Goal: Task Accomplishment & Management: Complete application form

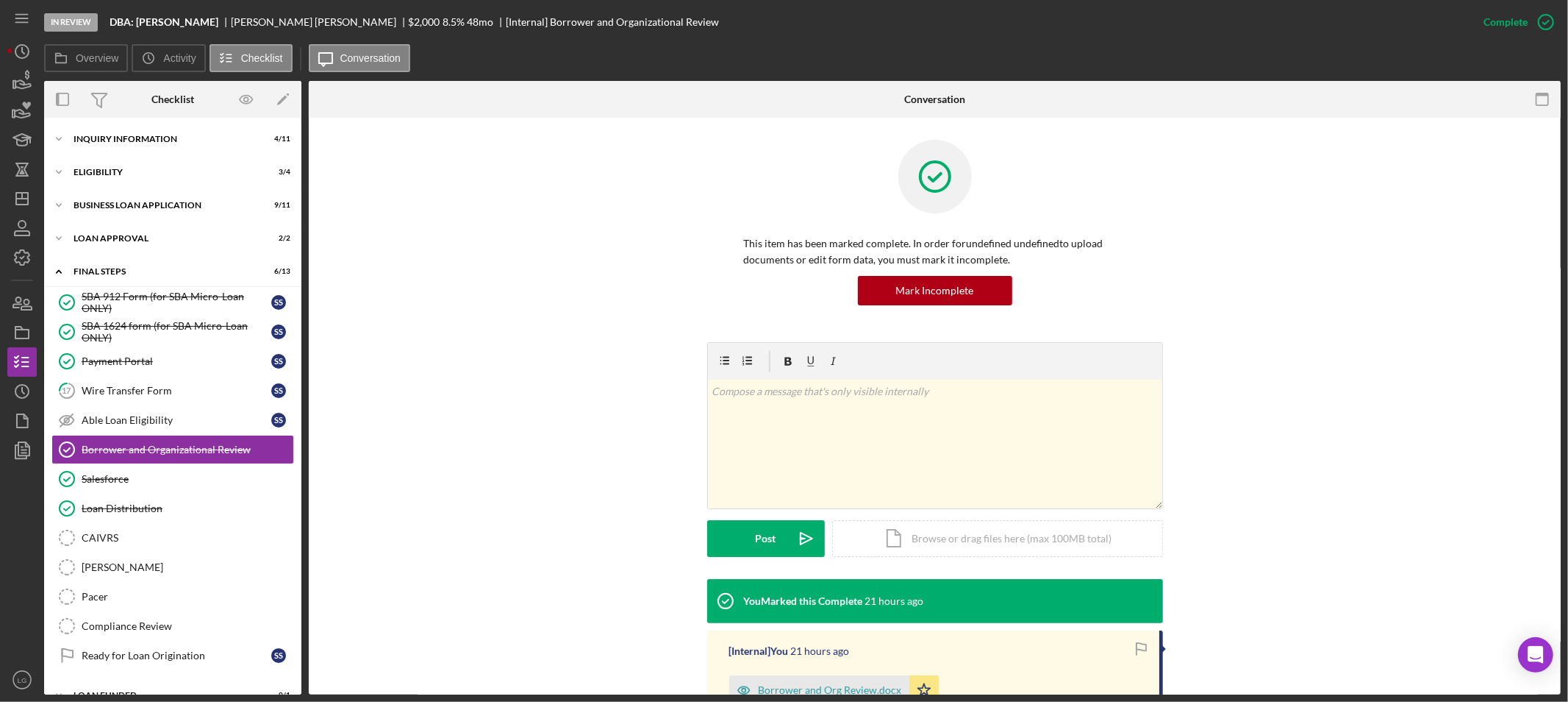
scroll to position [24, 0]
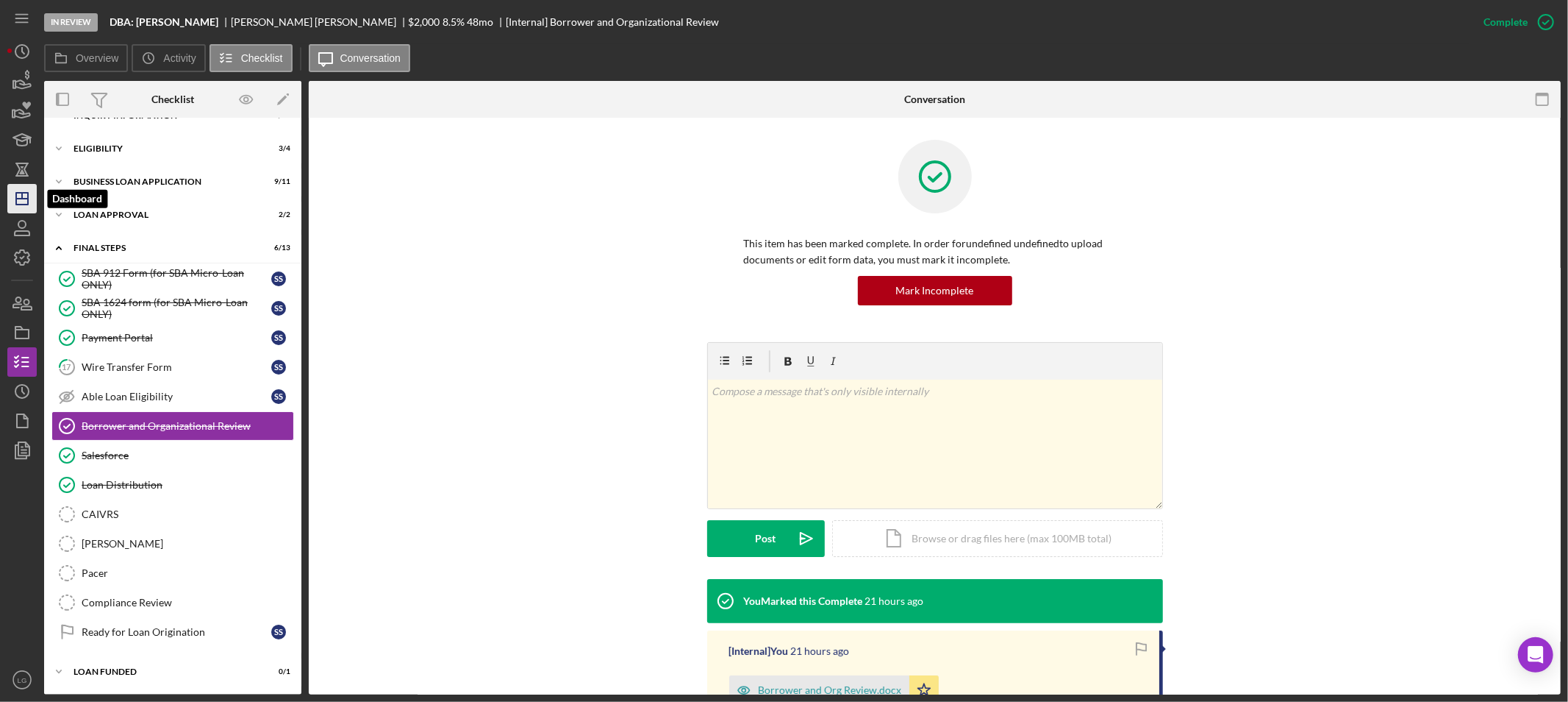
click at [25, 188] on icon "Icon/Dashboard" at bounding box center [22, 199] width 37 height 37
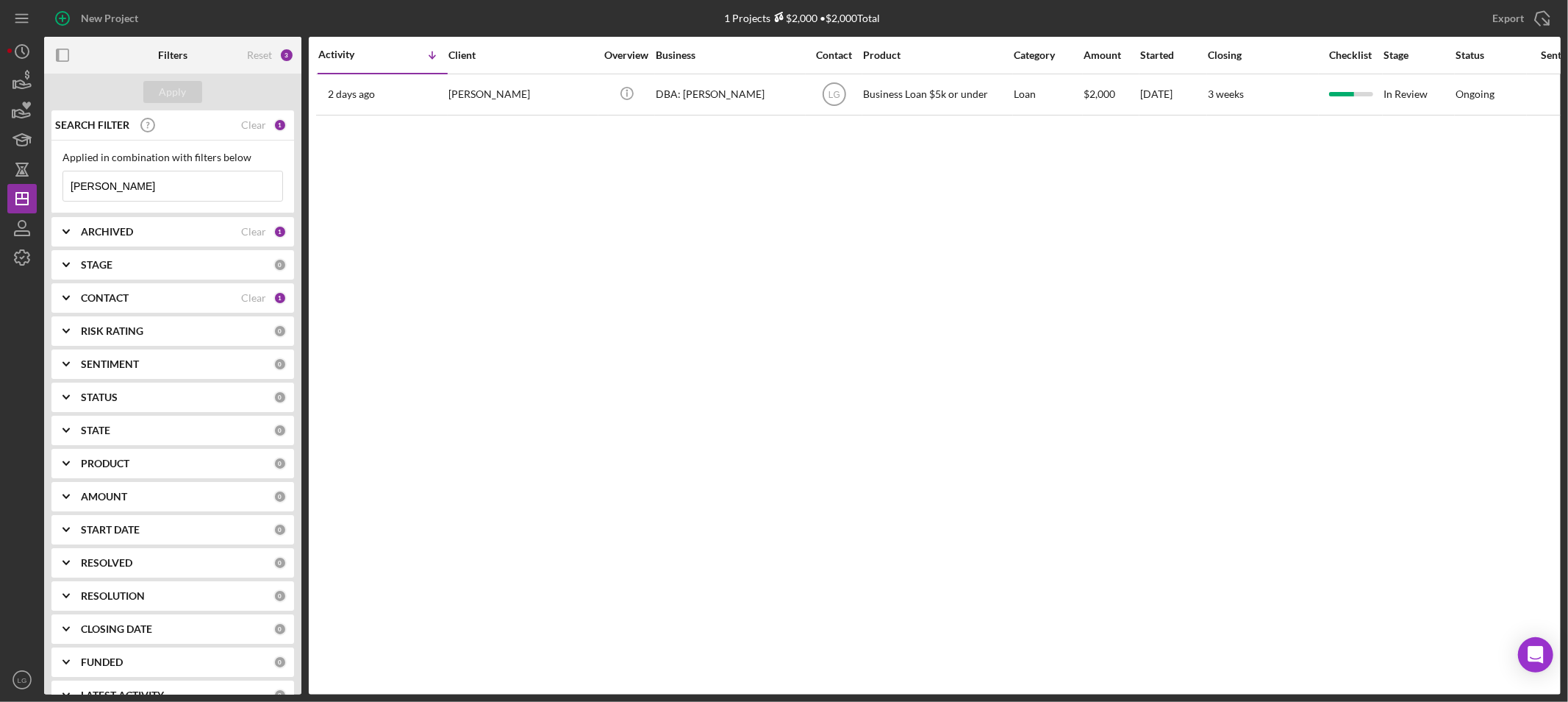
click at [192, 187] on input "[PERSON_NAME]" at bounding box center [172, 186] width 219 height 29
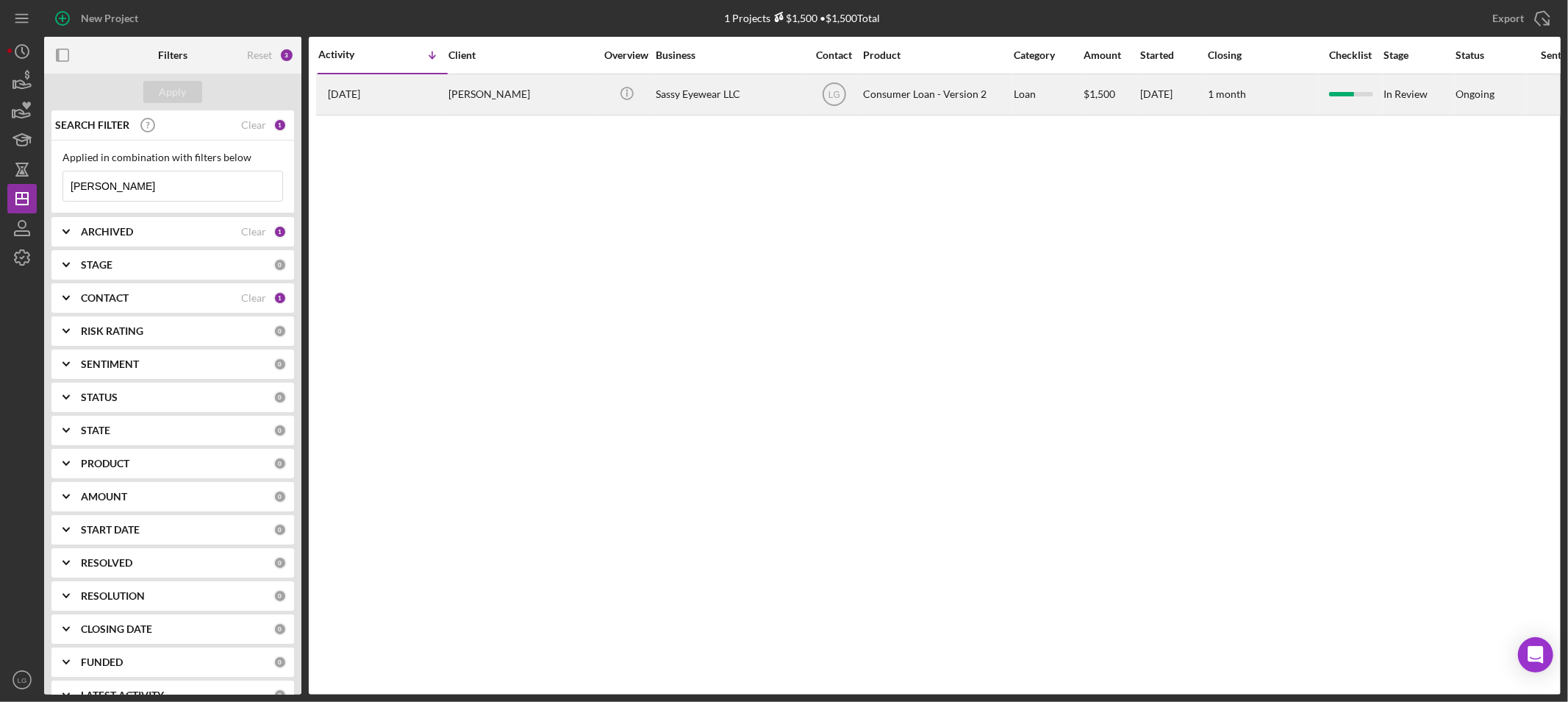
type input "[PERSON_NAME]"
click at [478, 106] on div "[PERSON_NAME]" at bounding box center [522, 94] width 147 height 39
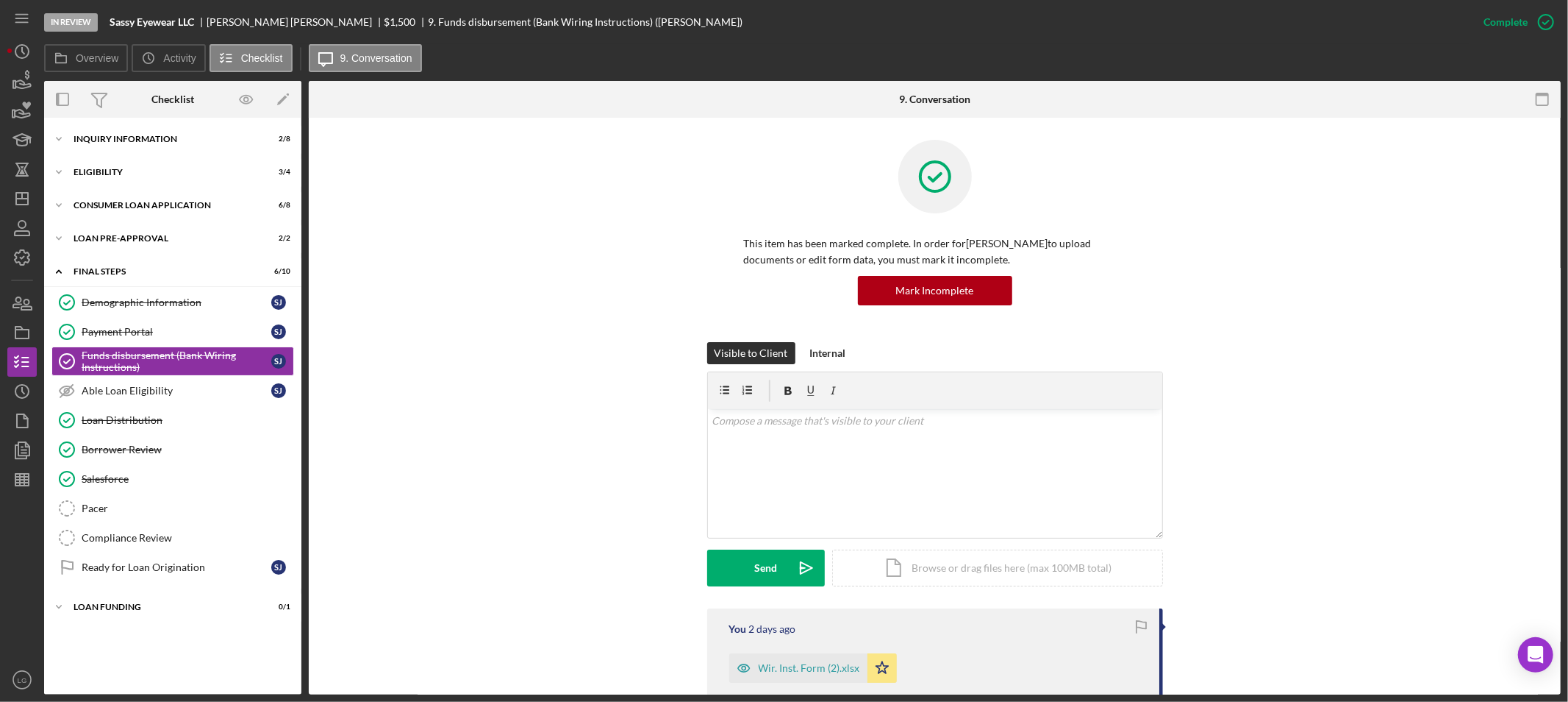
scroll to position [82, 0]
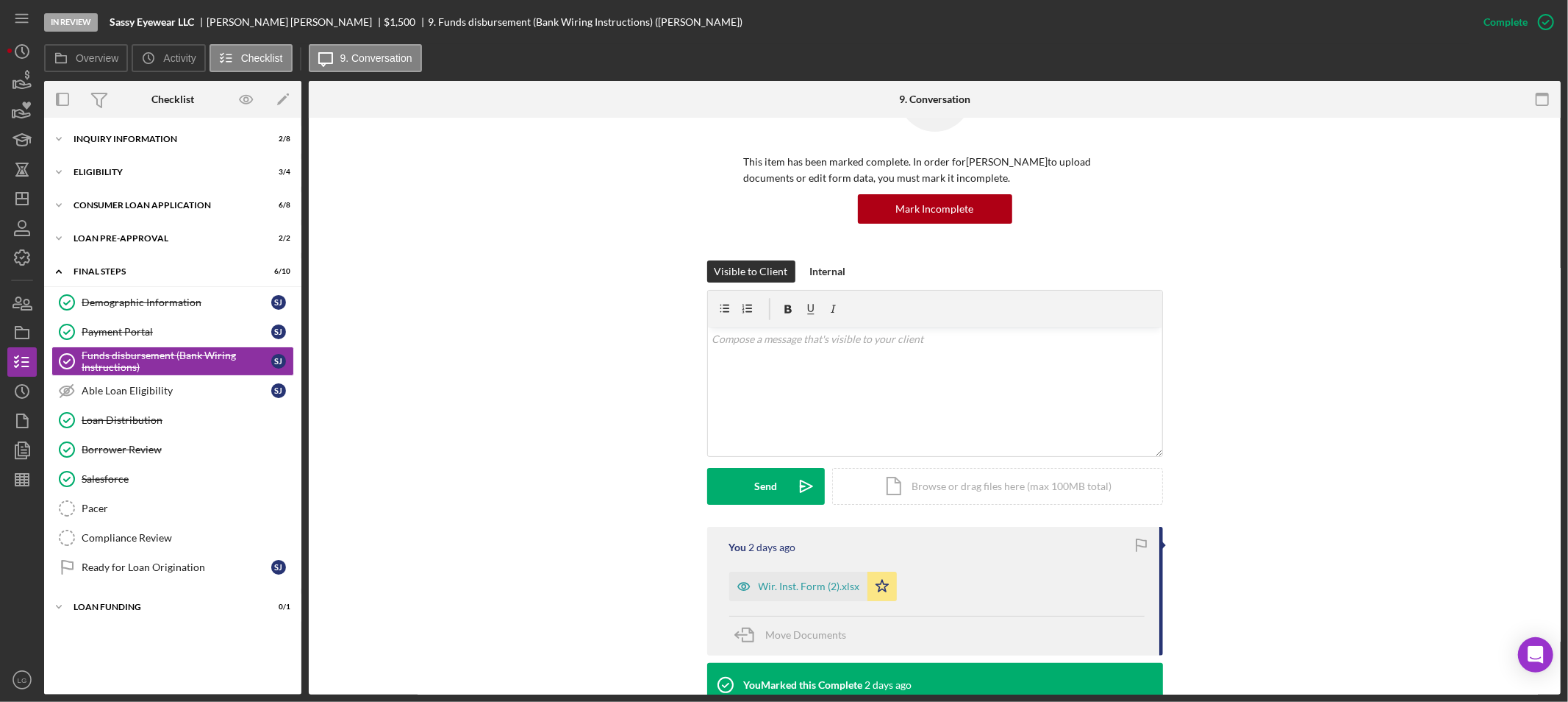
click at [753, 570] on div "Wir. Inst. Form (2).xlsx Icon/Star" at bounding box center [816, 583] width 175 height 37
click at [760, 583] on div "Wir. Inst. Form (2).xlsx" at bounding box center [809, 586] width 102 height 12
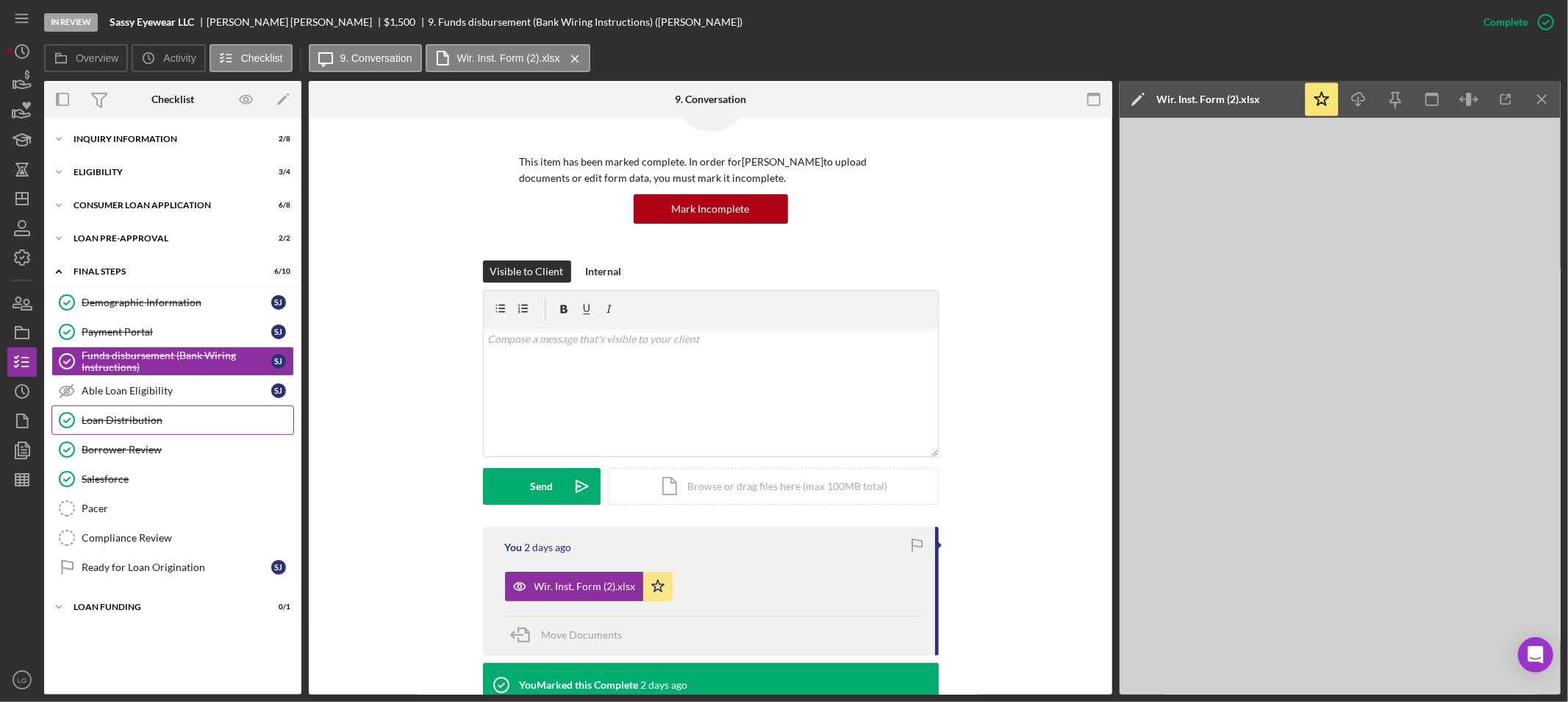
click at [165, 428] on link "Loan Distribution Loan Distribution" at bounding box center [172, 420] width 243 height 29
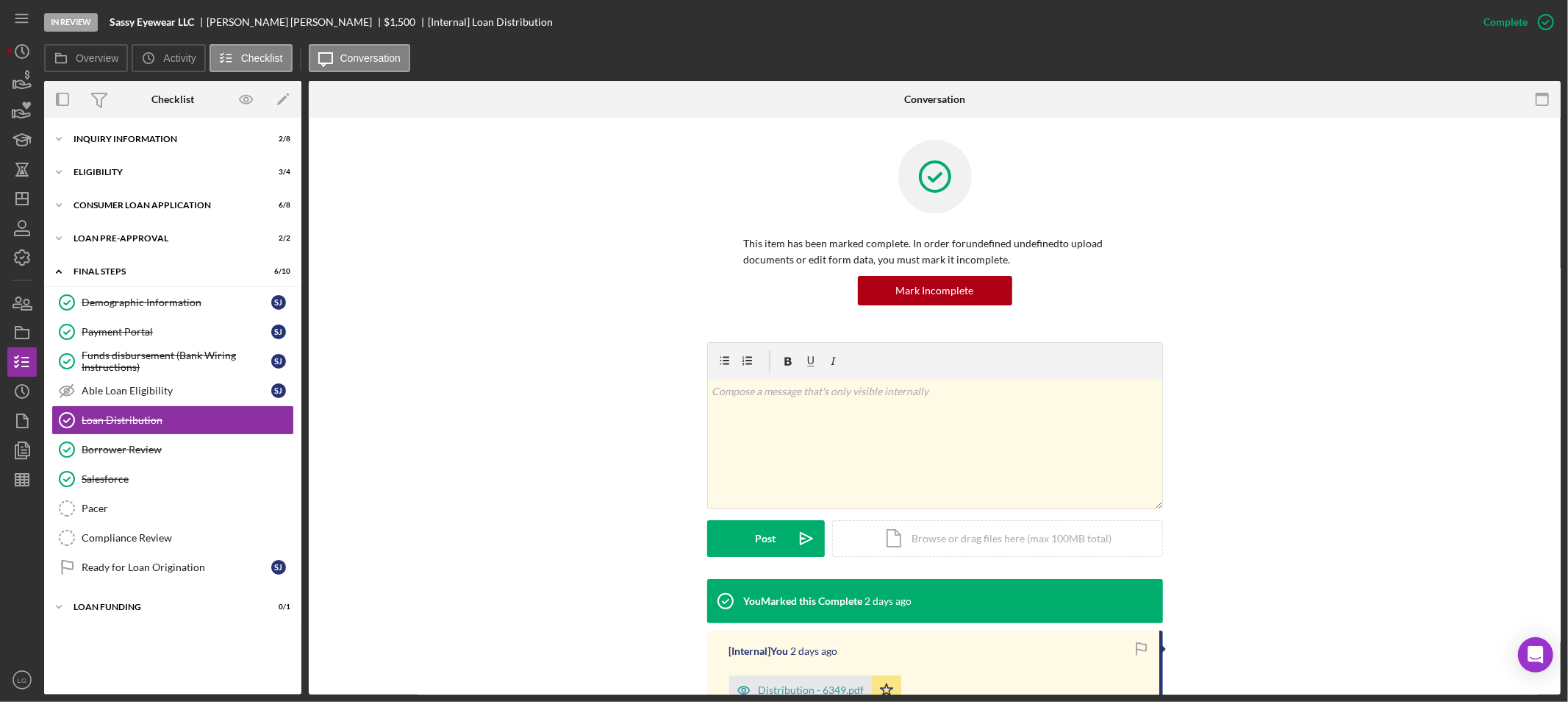
scroll to position [203, 0]
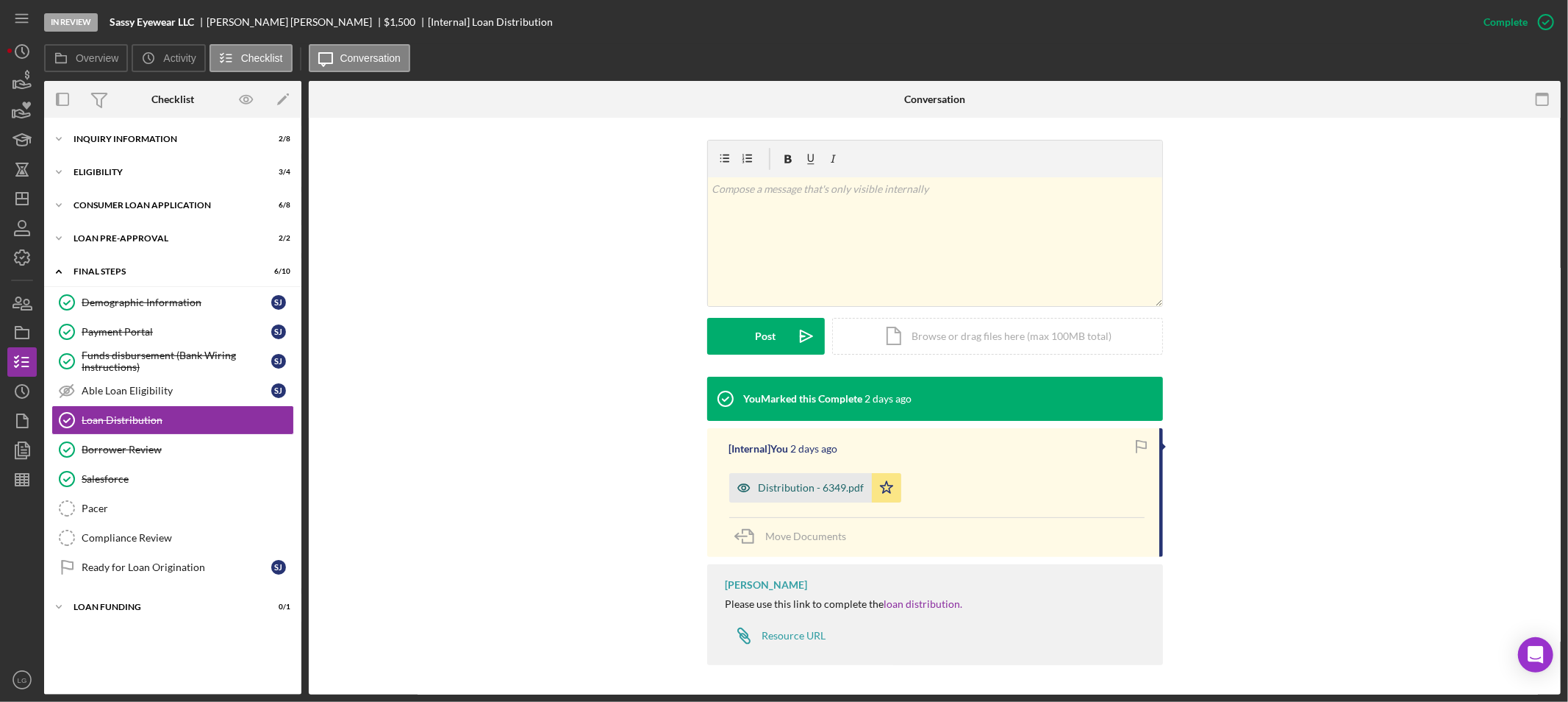
click at [768, 479] on div "Distribution - 6349.pdf" at bounding box center [800, 488] width 143 height 29
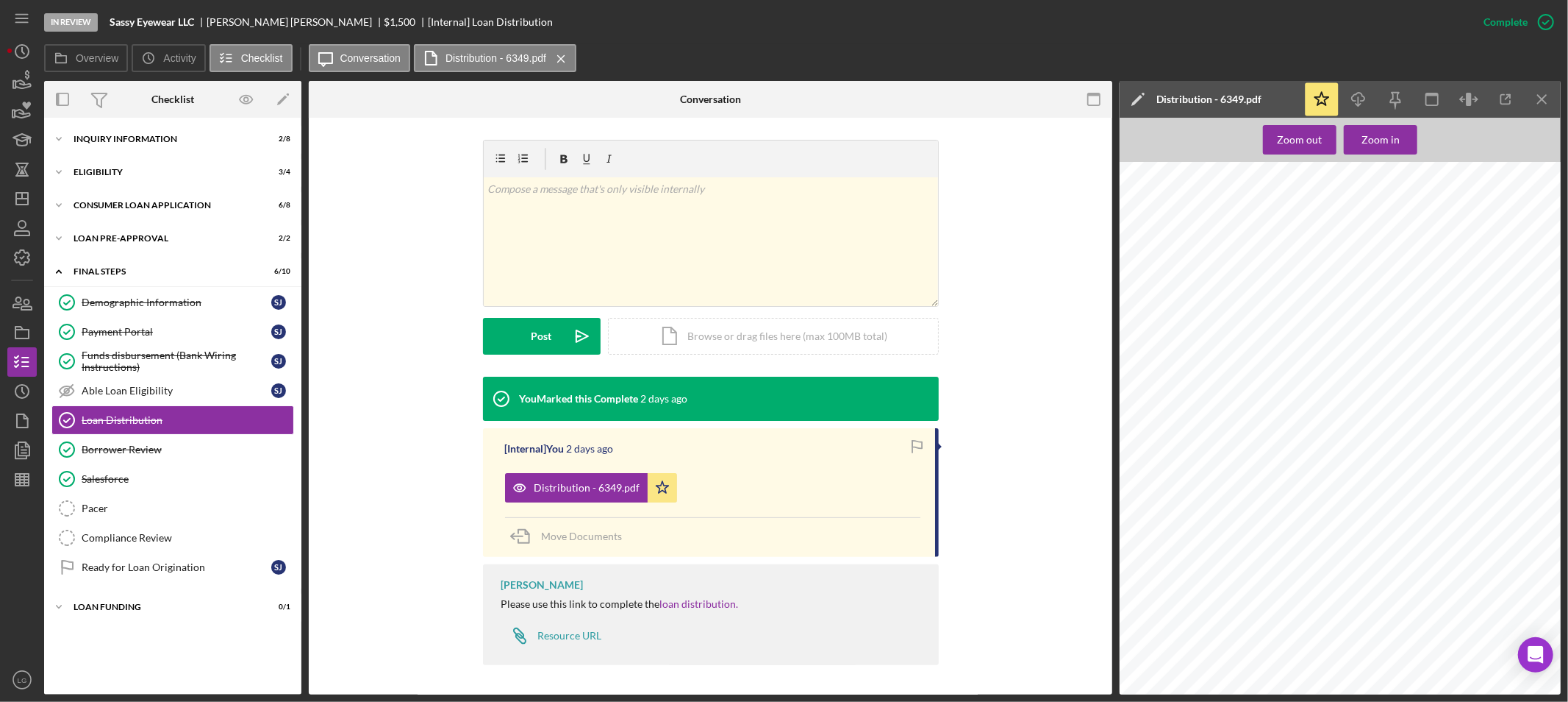
scroll to position [409, 0]
click at [29, 196] on icon "Icon/Dashboard" at bounding box center [22, 199] width 37 height 37
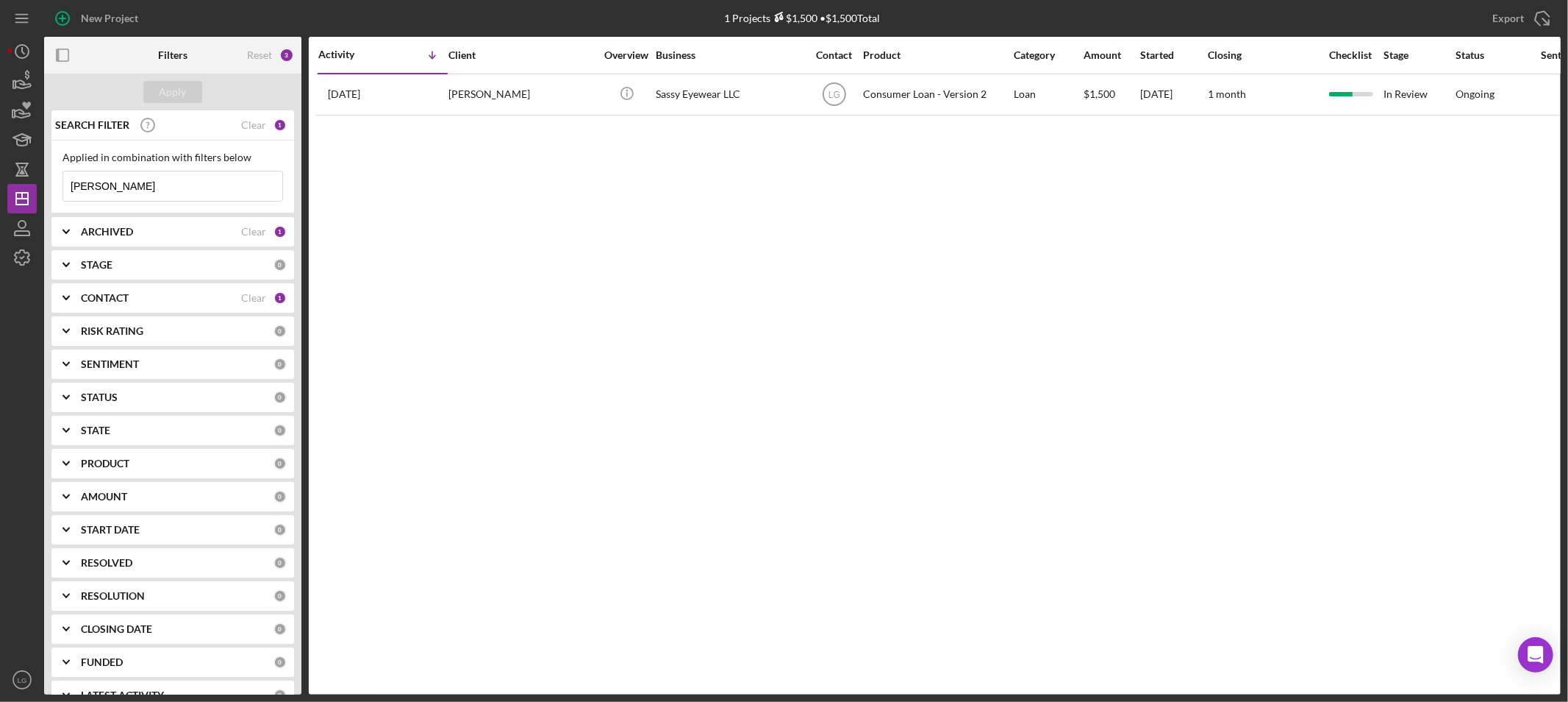
click at [124, 174] on input "[PERSON_NAME]" at bounding box center [172, 186] width 219 height 29
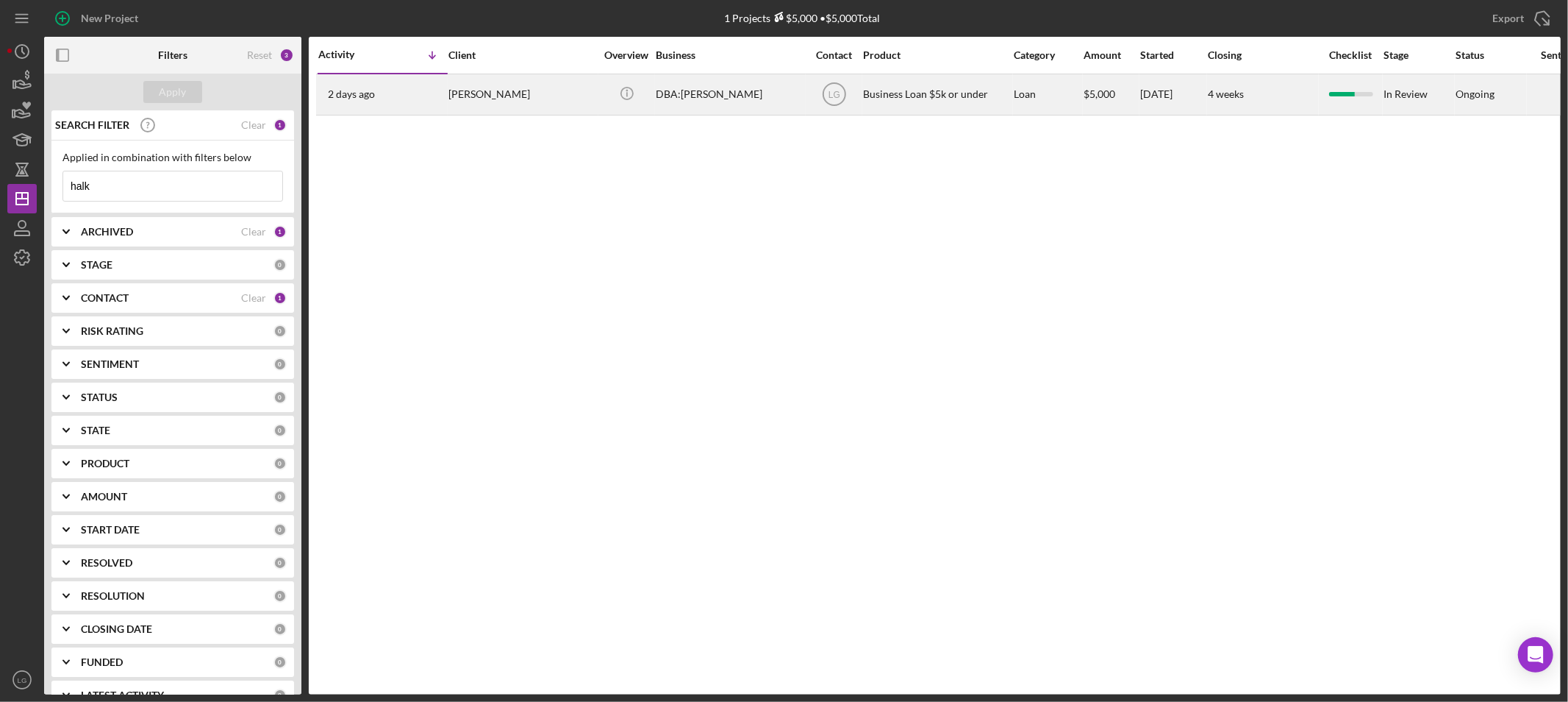
type input "halk"
click at [542, 95] on div "[PERSON_NAME]" at bounding box center [522, 94] width 147 height 39
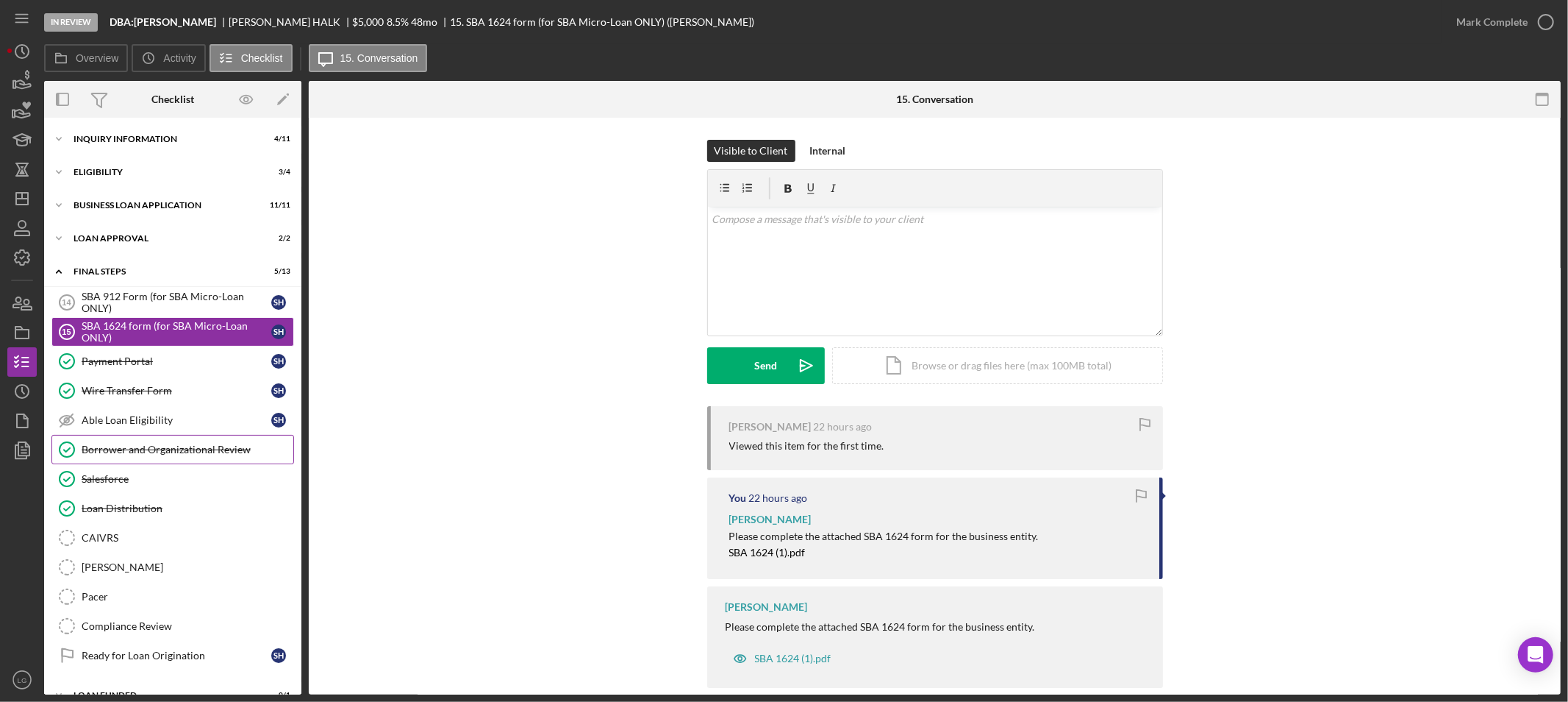
scroll to position [25, 0]
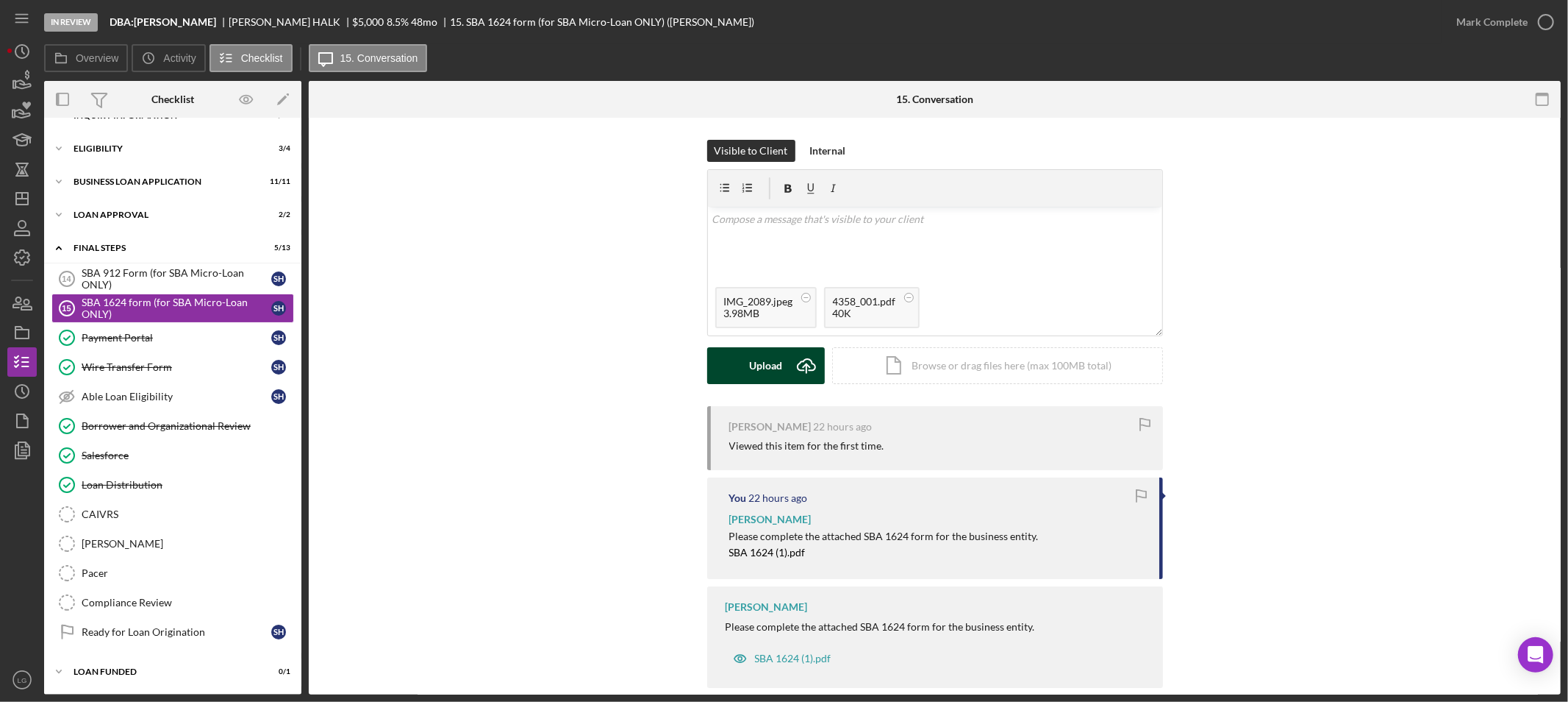
click at [792, 376] on icon "Icon/Upload" at bounding box center [807, 366] width 37 height 37
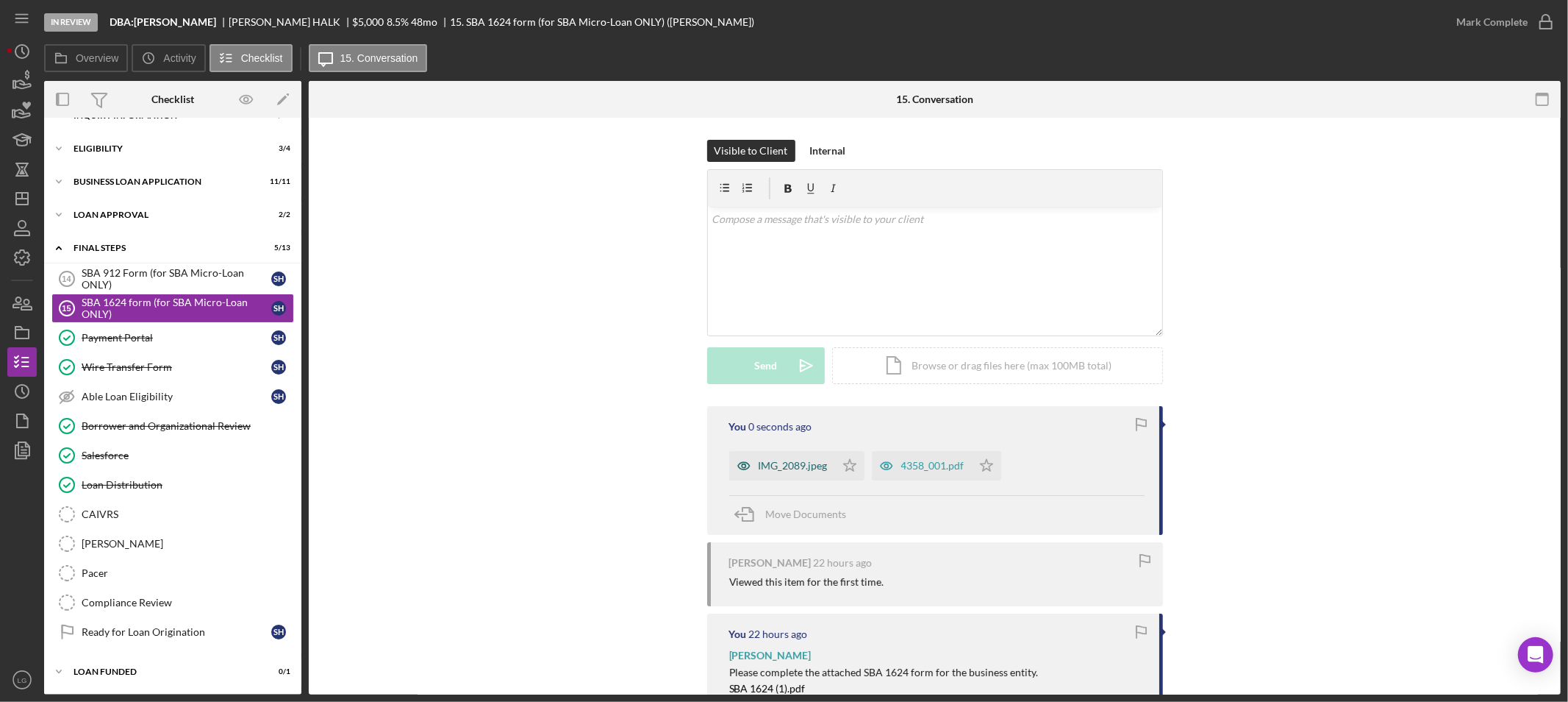
click at [800, 472] on div "IMG_2089.jpeg" at bounding box center [792, 466] width 69 height 12
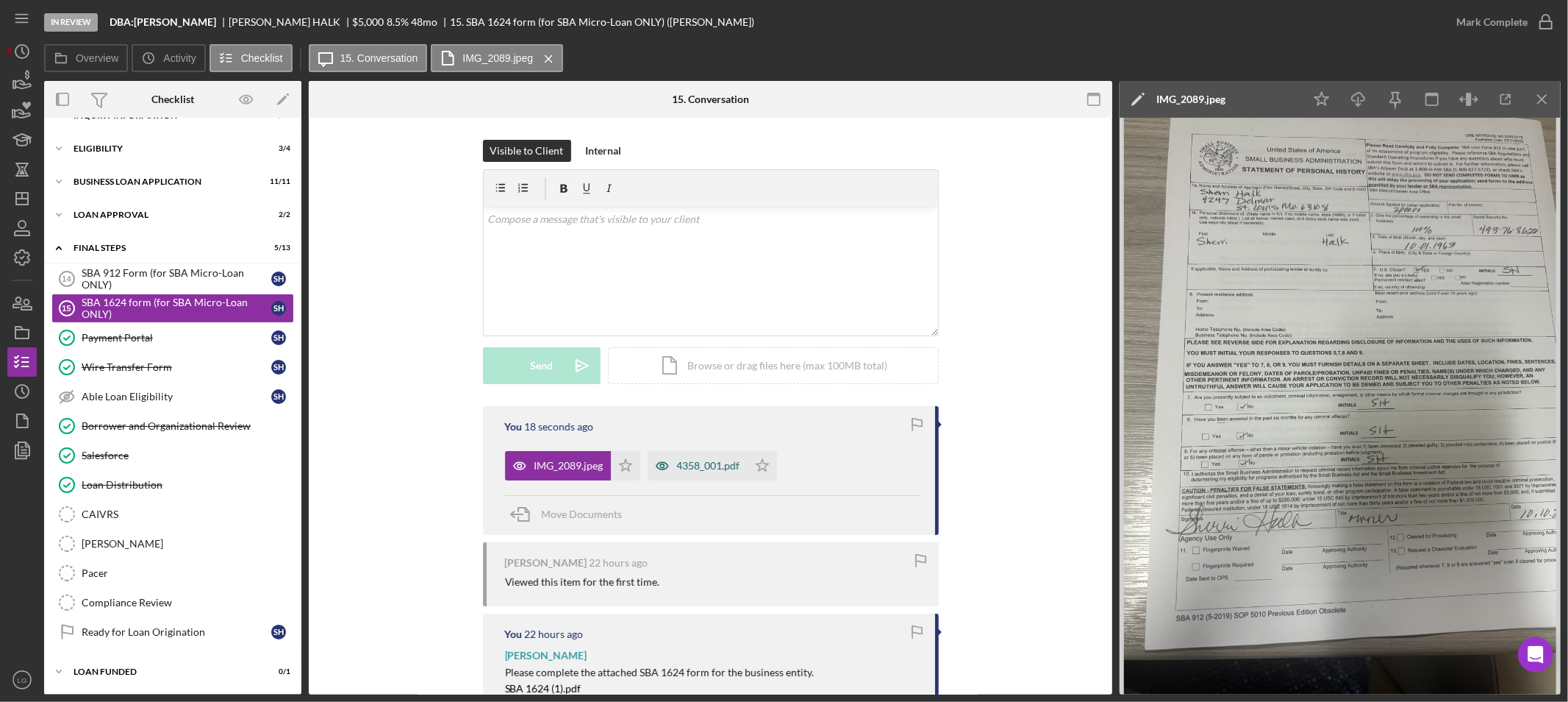
click at [673, 458] on icon "button" at bounding box center [662, 466] width 29 height 29
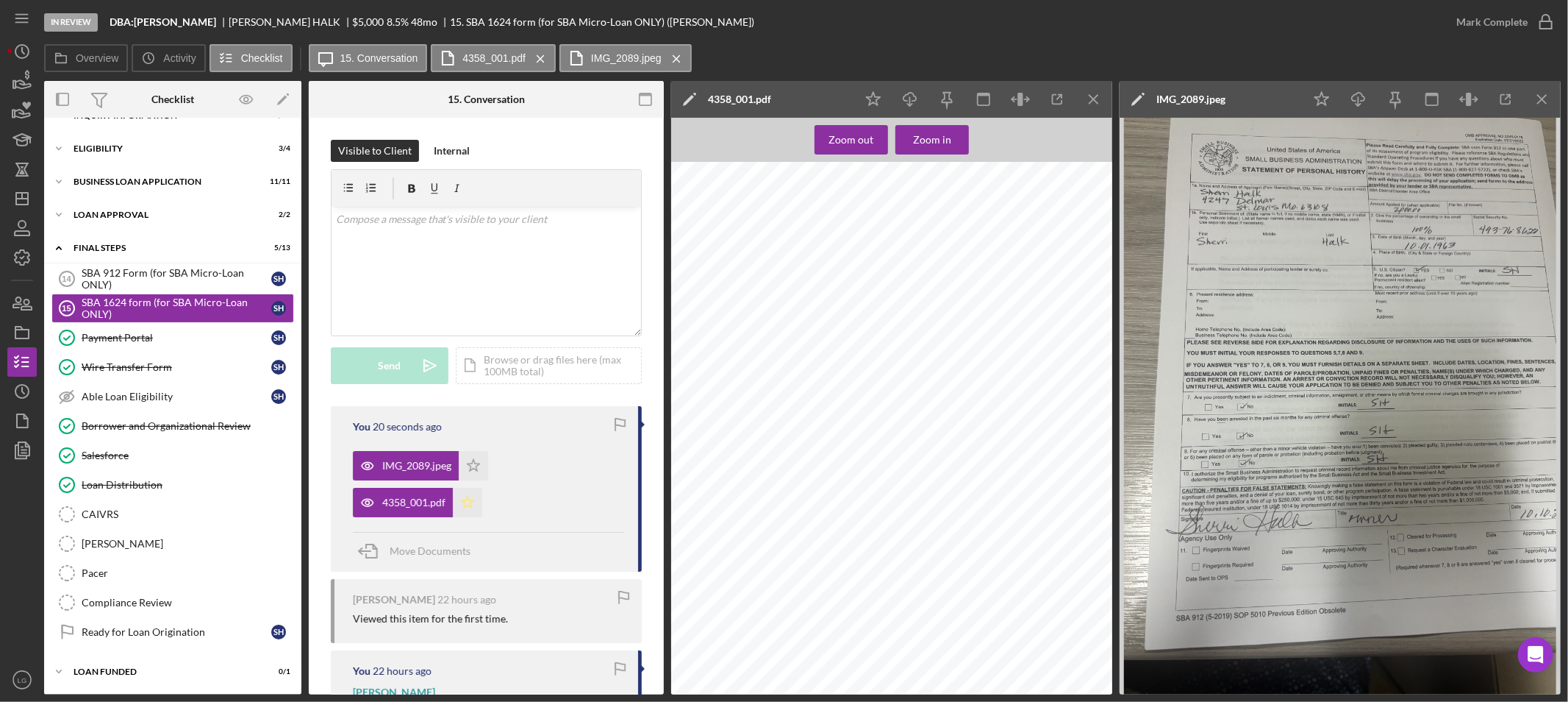
click at [475, 494] on icon "Icon/Star" at bounding box center [468, 502] width 29 height 29
click at [484, 471] on icon "Icon/Star" at bounding box center [474, 466] width 29 height 29
click at [1458, 24] on div "Mark Complete" at bounding box center [1492, 22] width 71 height 29
